Goal: Information Seeking & Learning: Get advice/opinions

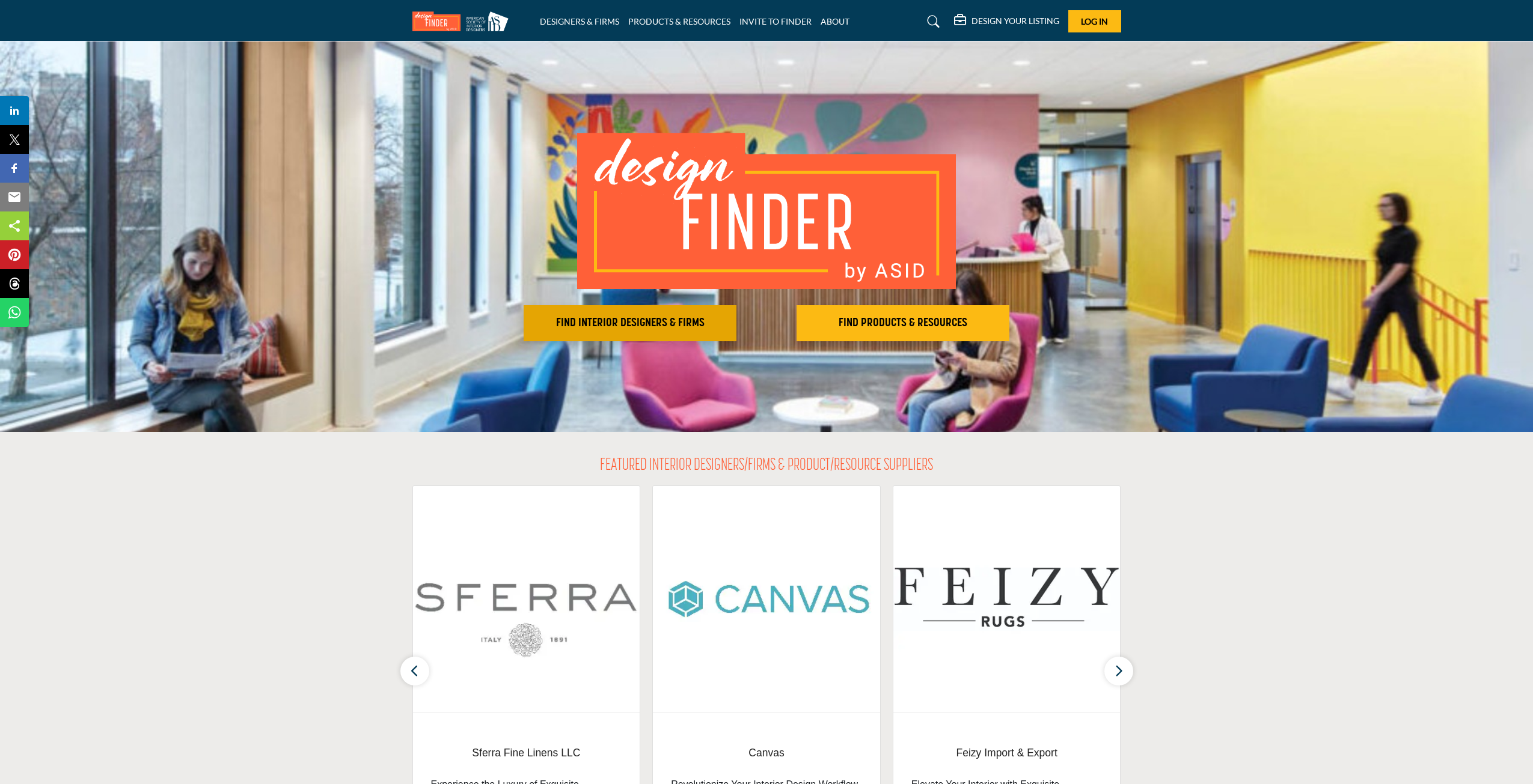
click at [646, 331] on button "FIND INTERIOR DESIGNERS & FIRMS" at bounding box center [630, 323] width 213 height 36
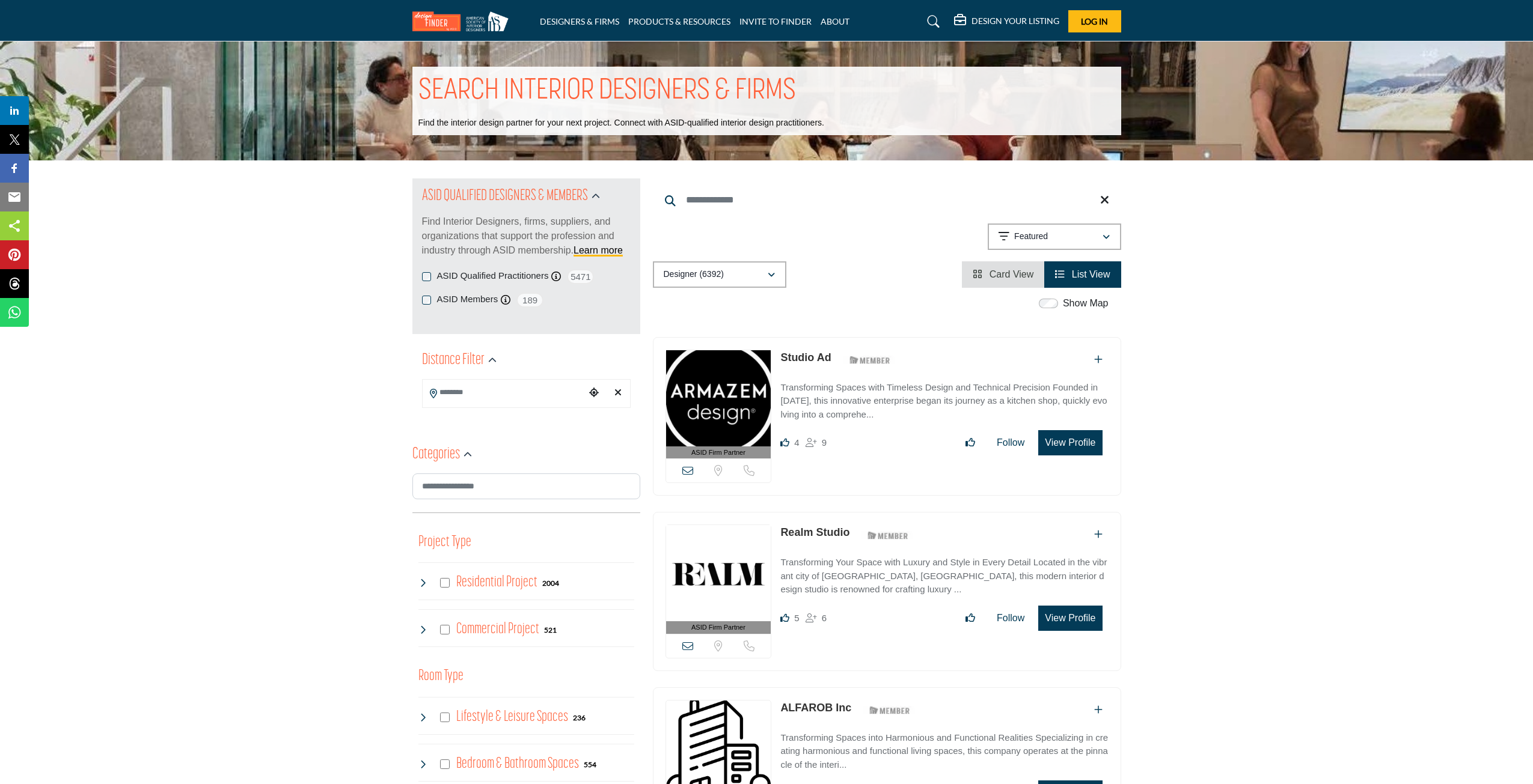
click at [491, 397] on input "Search Location" at bounding box center [504, 392] width 163 height 23
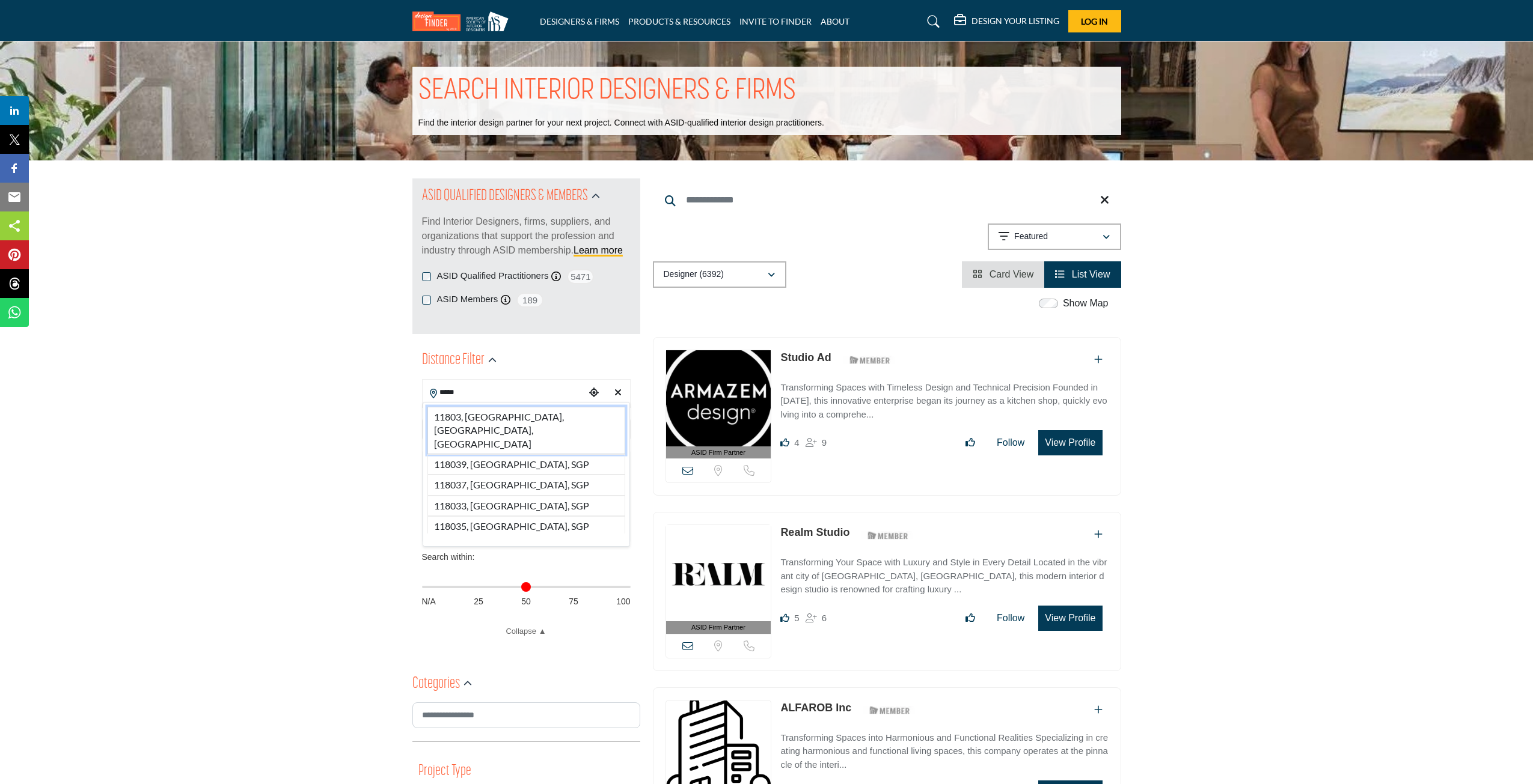
click at [541, 417] on li "11803, [GEOGRAPHIC_DATA], [GEOGRAPHIC_DATA], [GEOGRAPHIC_DATA]" at bounding box center [526, 430] width 198 height 47
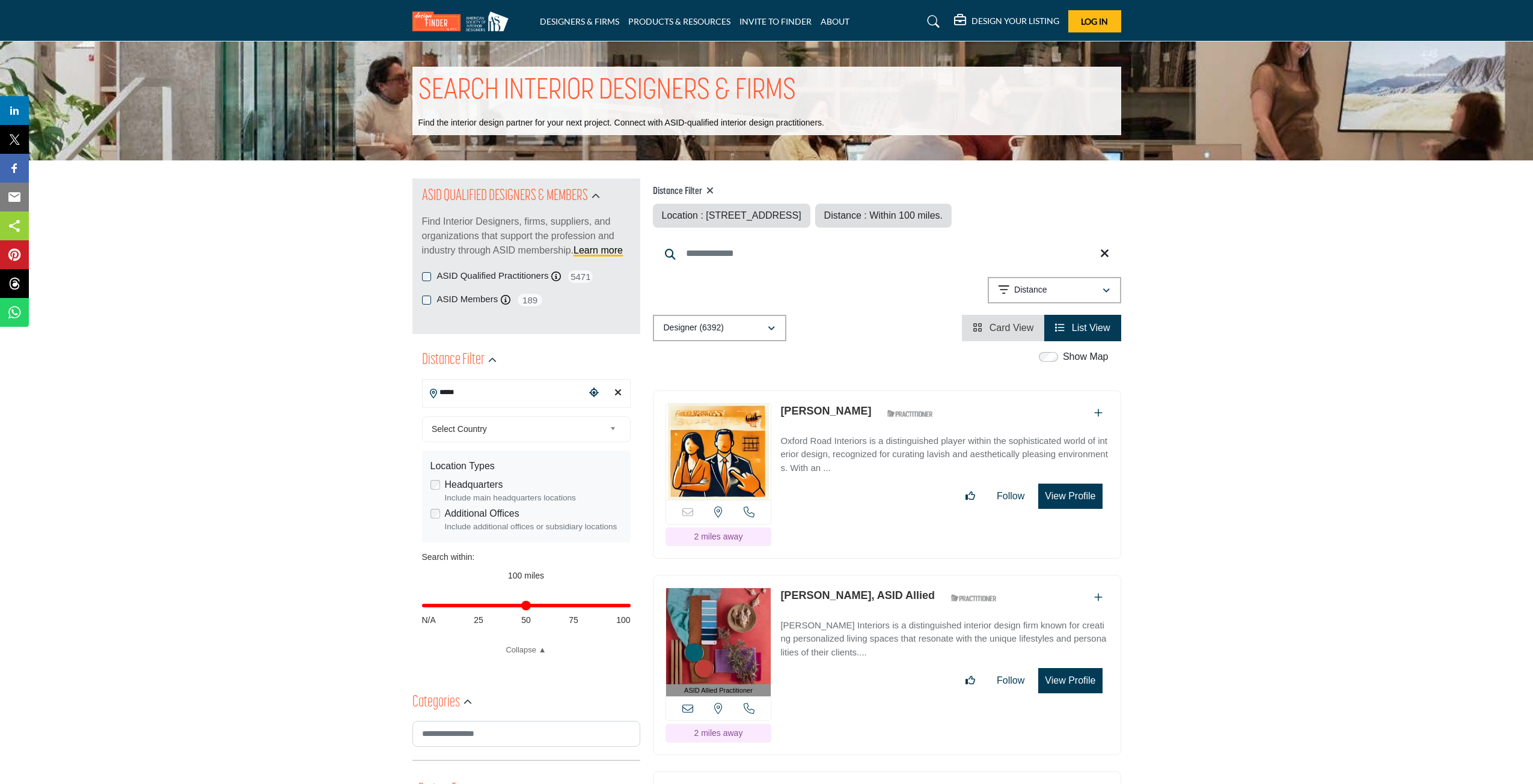
type input "**********"
type input "***"
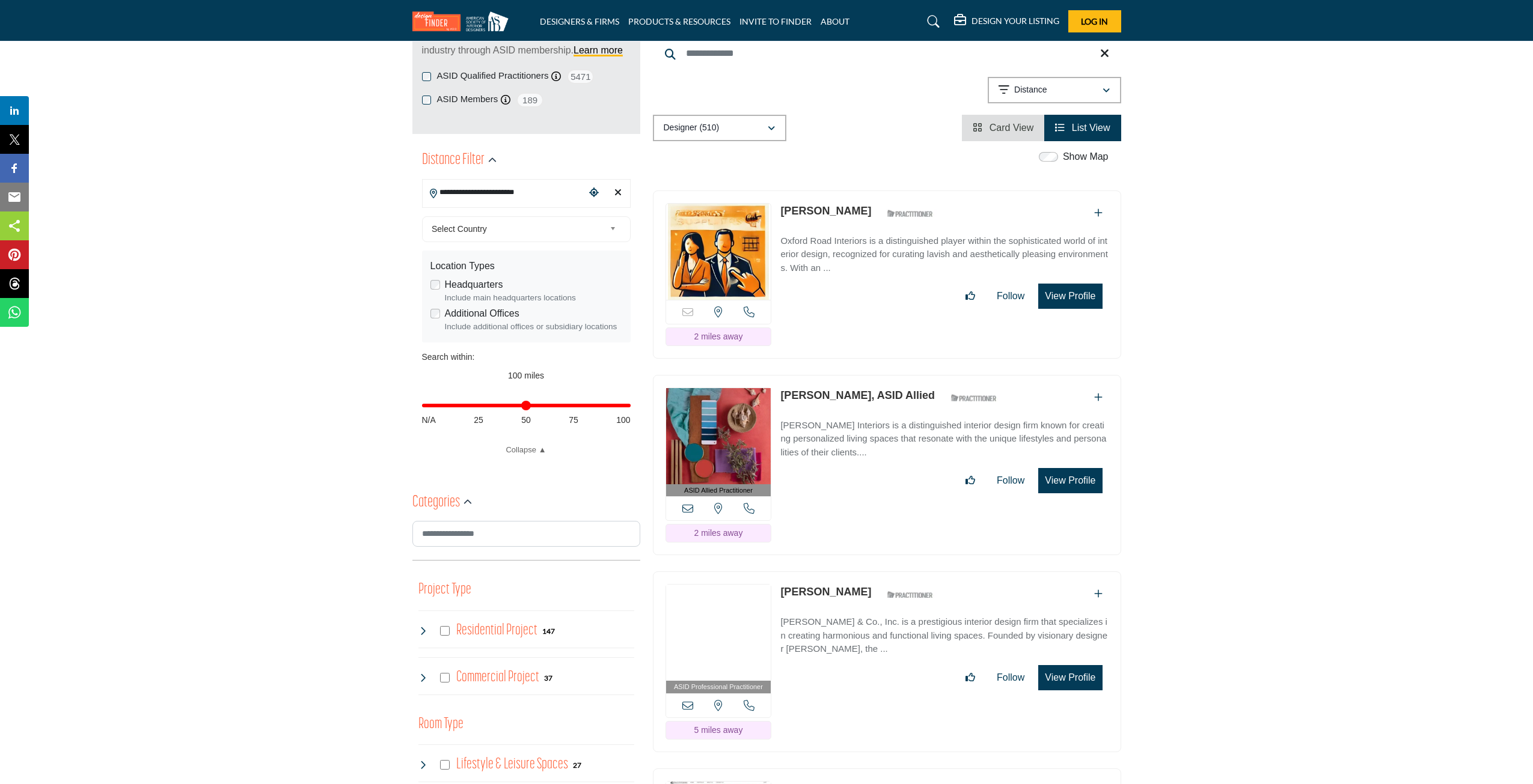
scroll to position [400, 0]
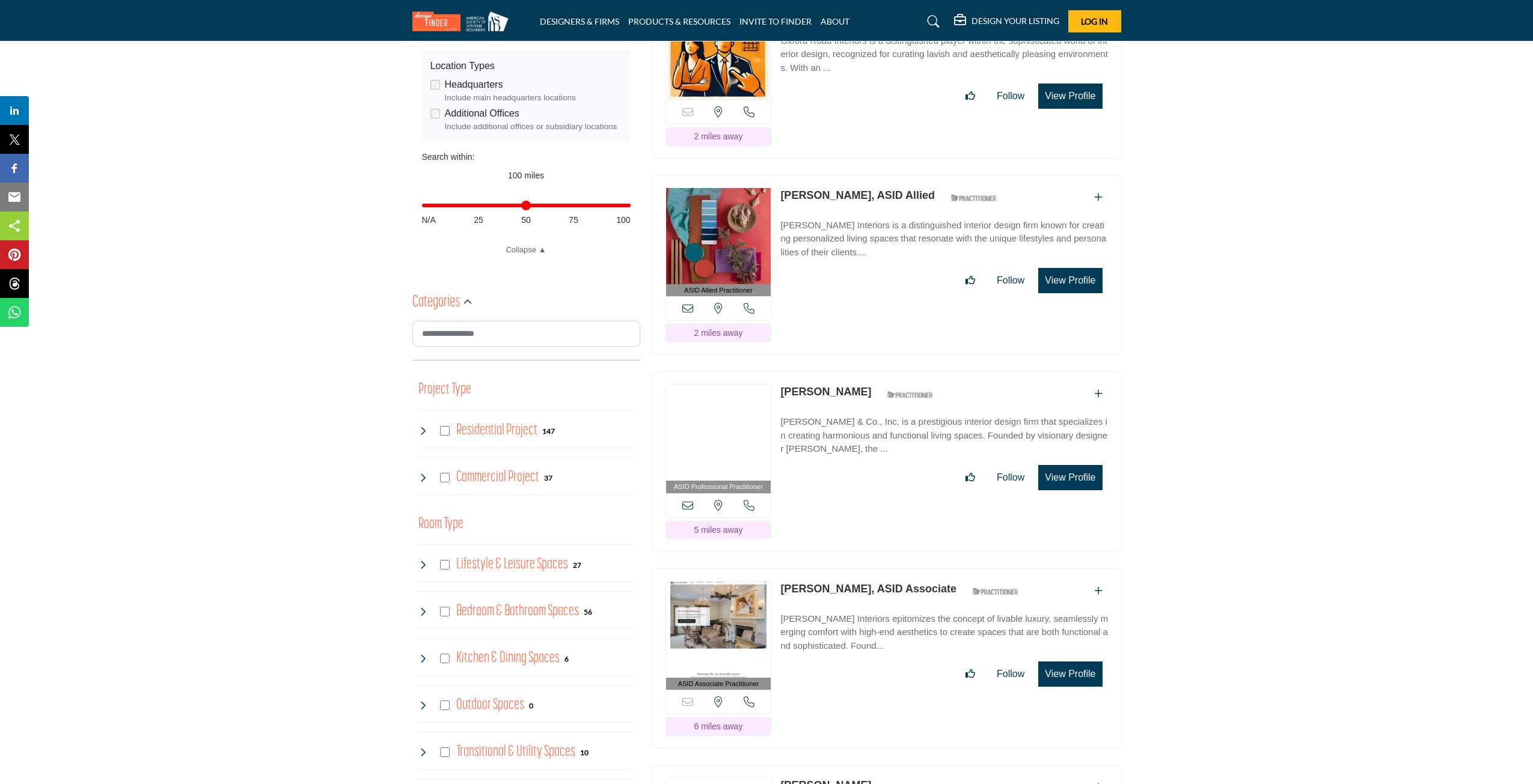
click at [440, 441] on div "Residential Project 147" at bounding box center [487, 431] width 137 height 22
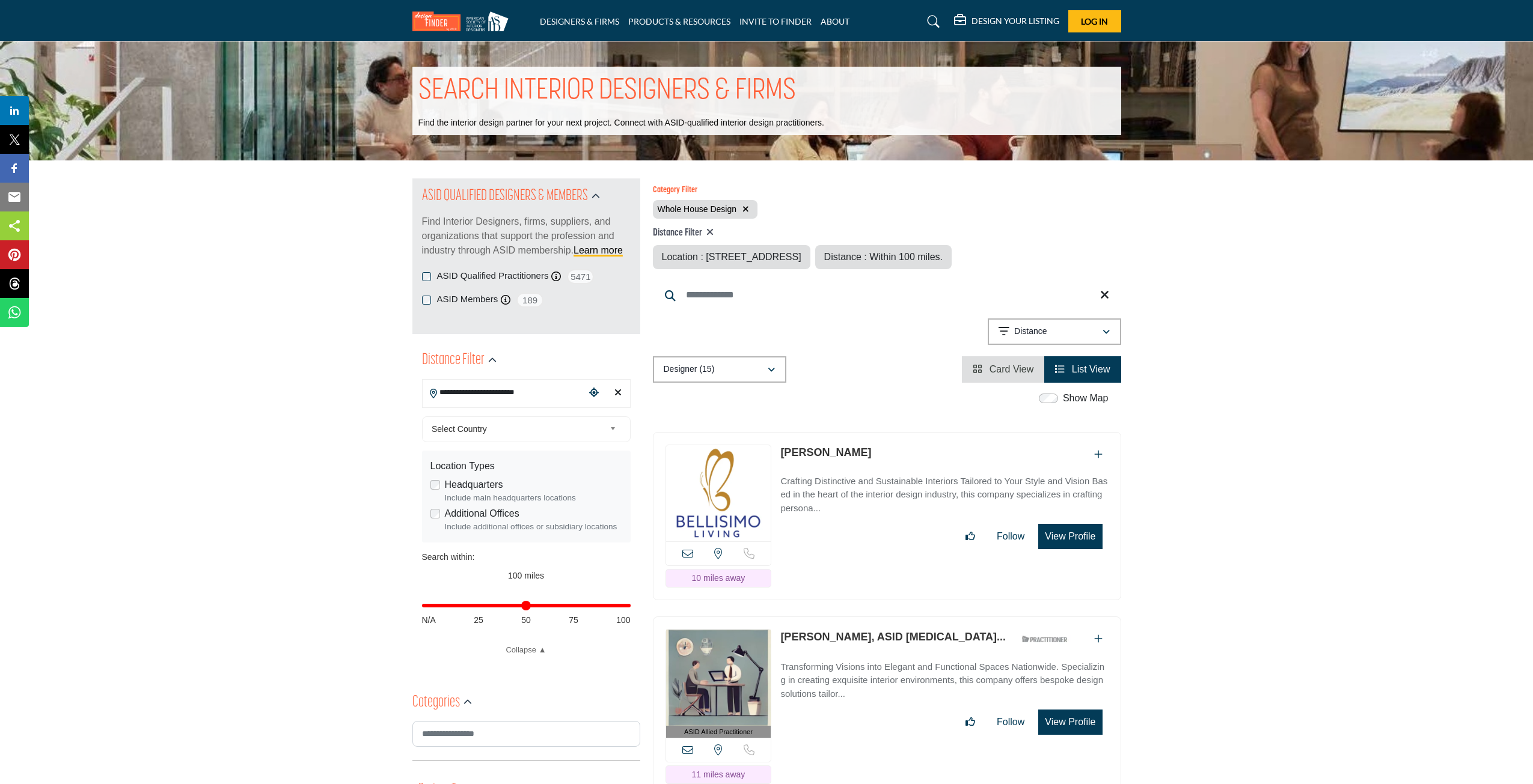
drag, startPoint x: 1070, startPoint y: 529, endPoint x: 1389, endPoint y: 384, distance: 350.4
click at [1078, 535] on button "View Profile" at bounding box center [1070, 536] width 64 height 25
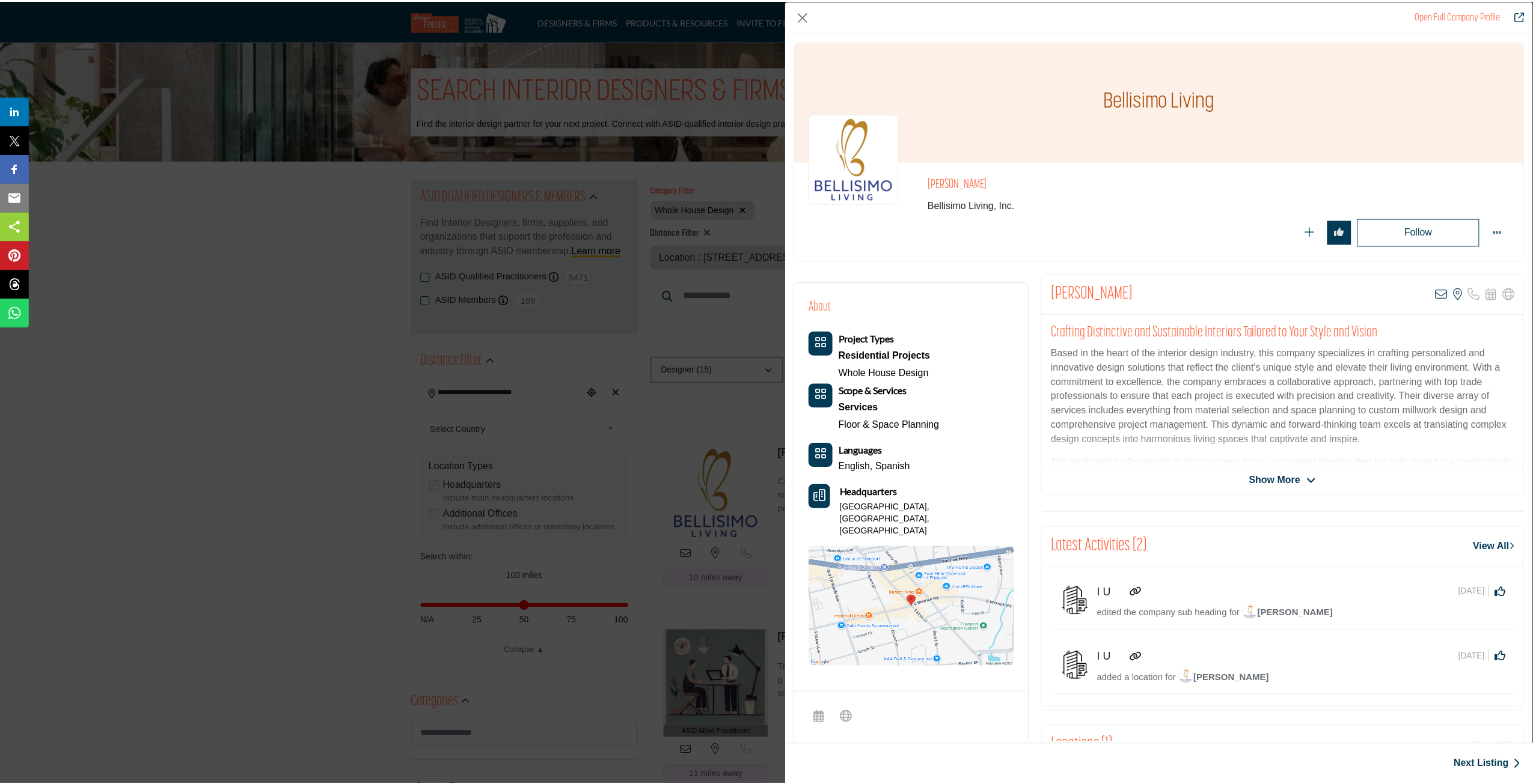
scroll to position [301, 0]
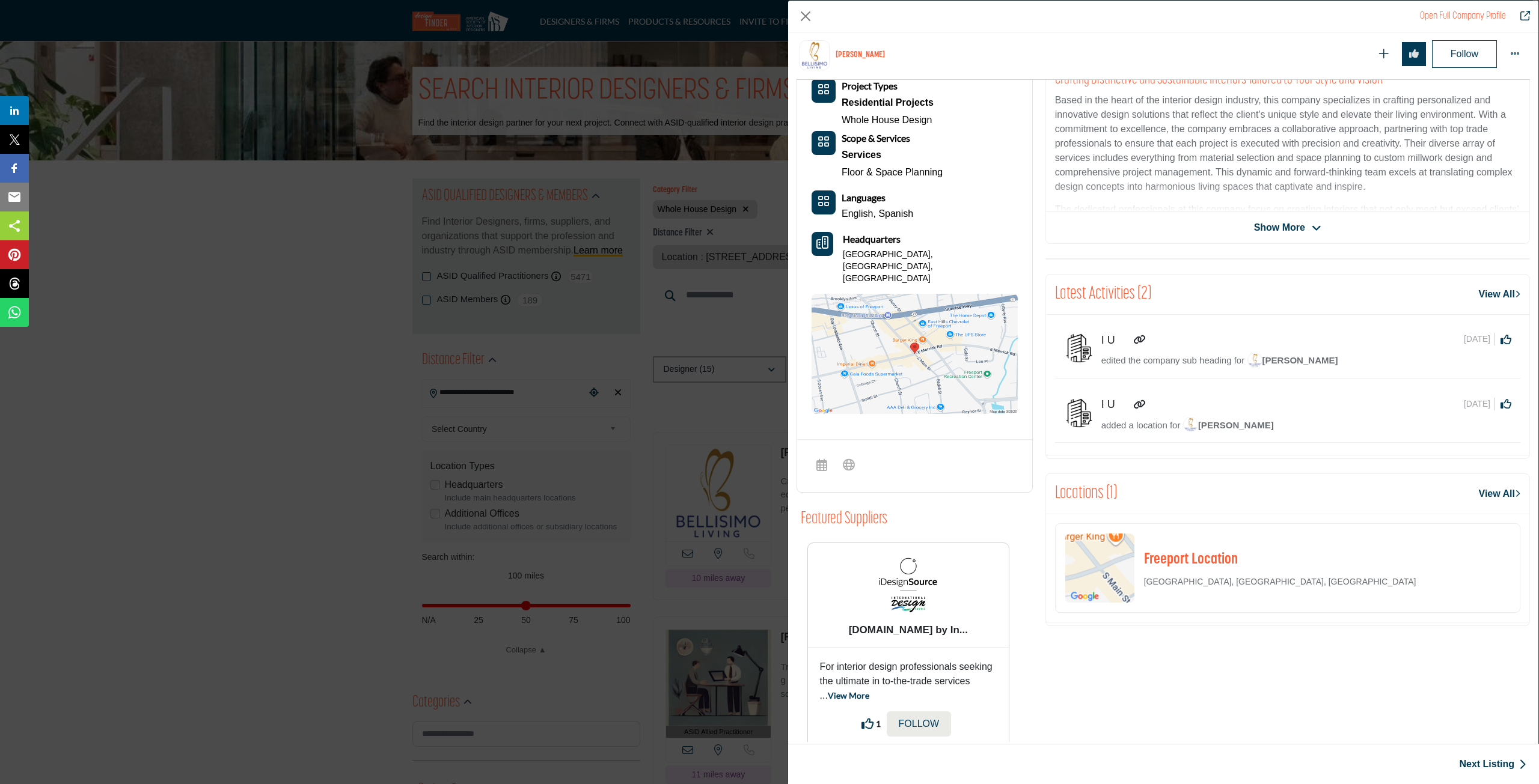
click at [481, 460] on div "Open Full Company Profile [PERSON_NAME] Follow Following" at bounding box center [769, 392] width 1539 height 784
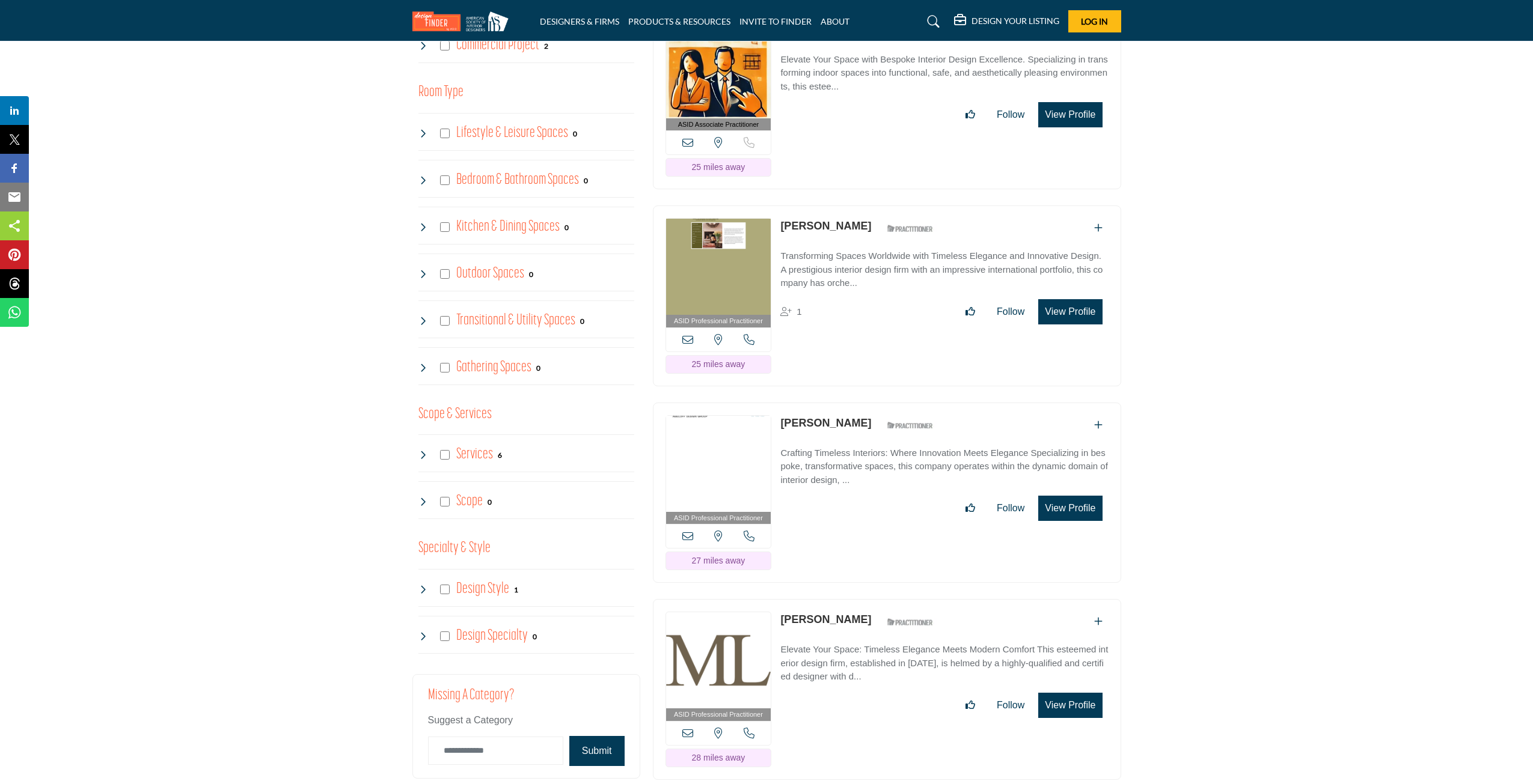
scroll to position [1202, 0]
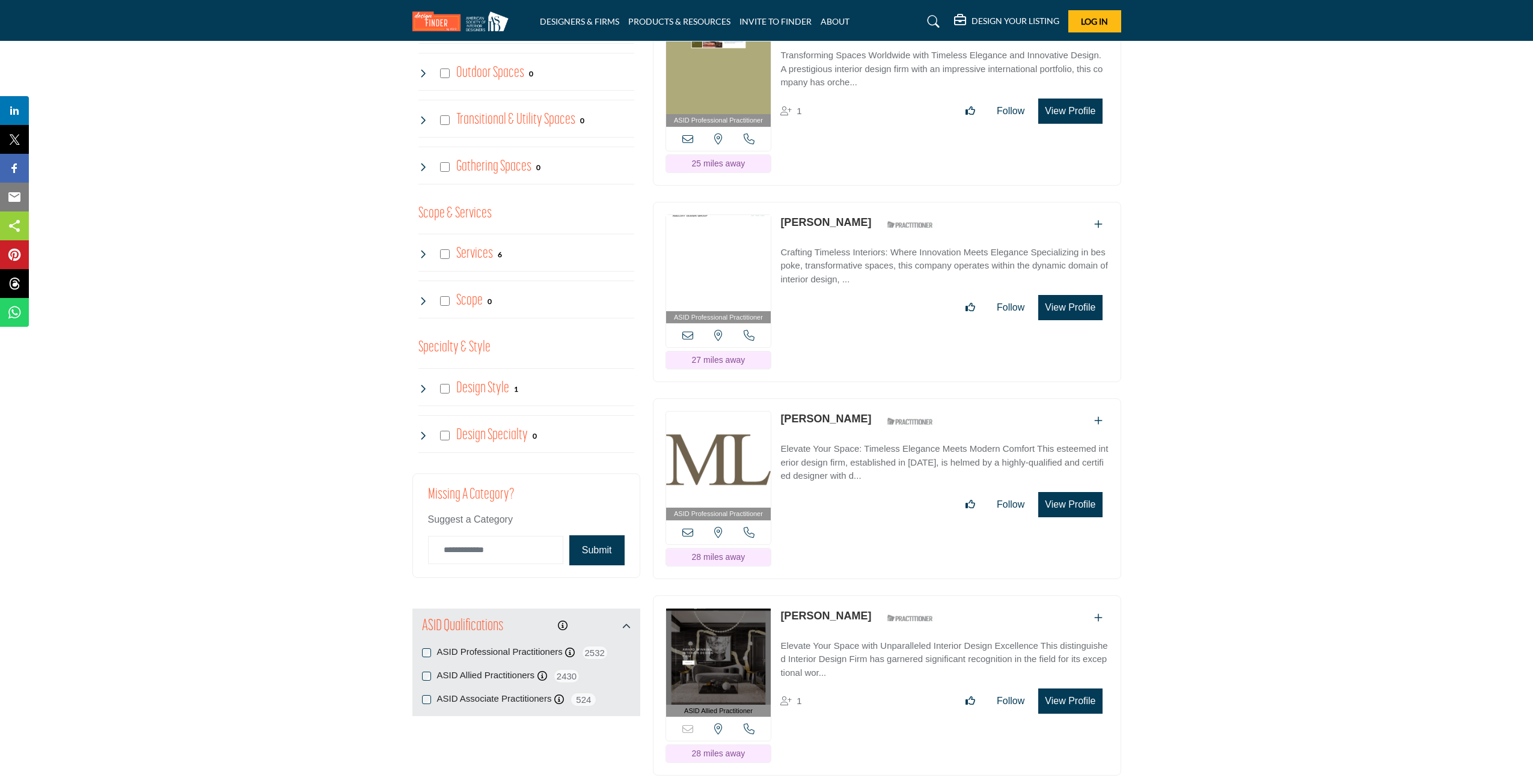
click at [428, 394] on div "Design Style 1" at bounding box center [469, 389] width 100 height 22
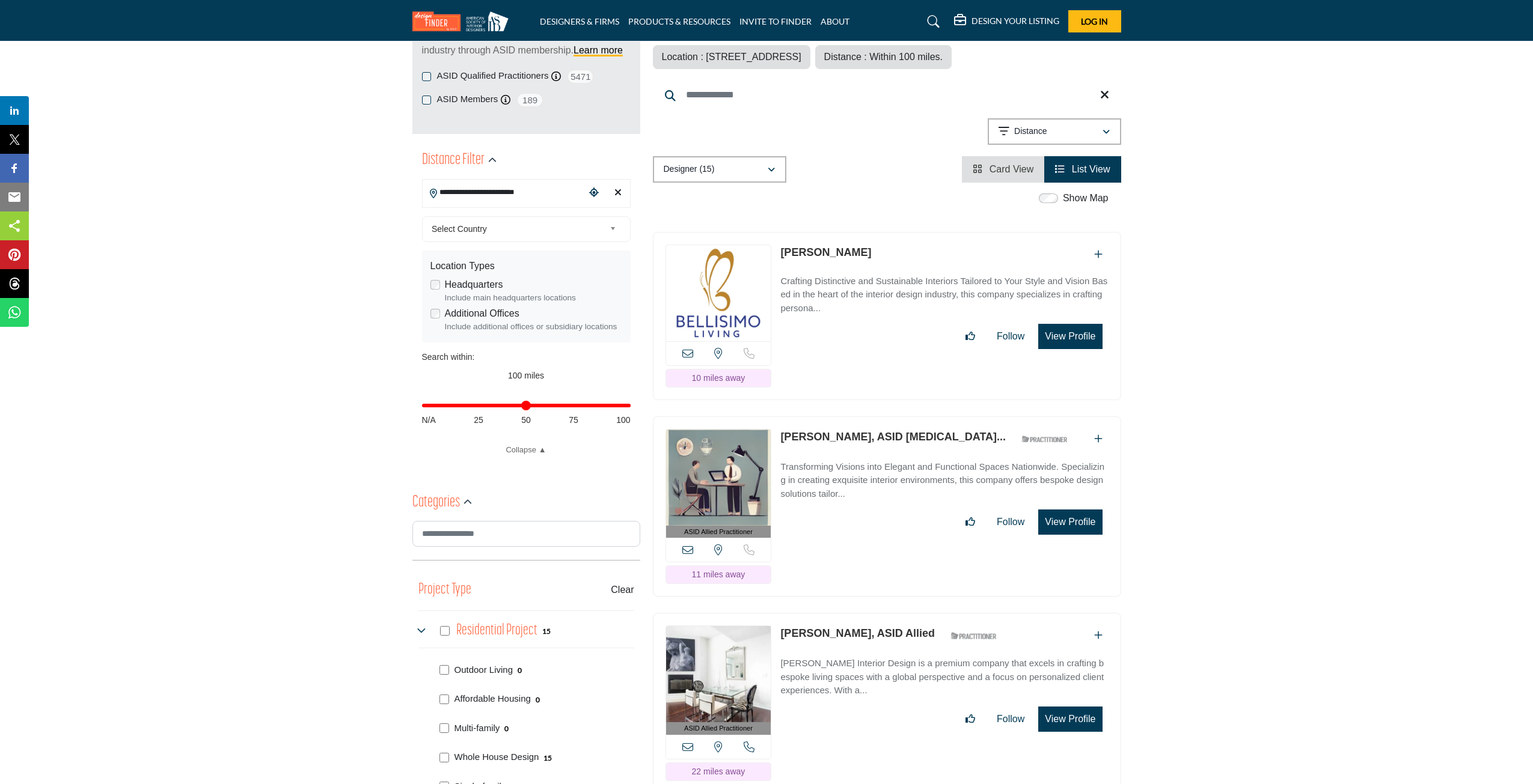
scroll to position [400, 0]
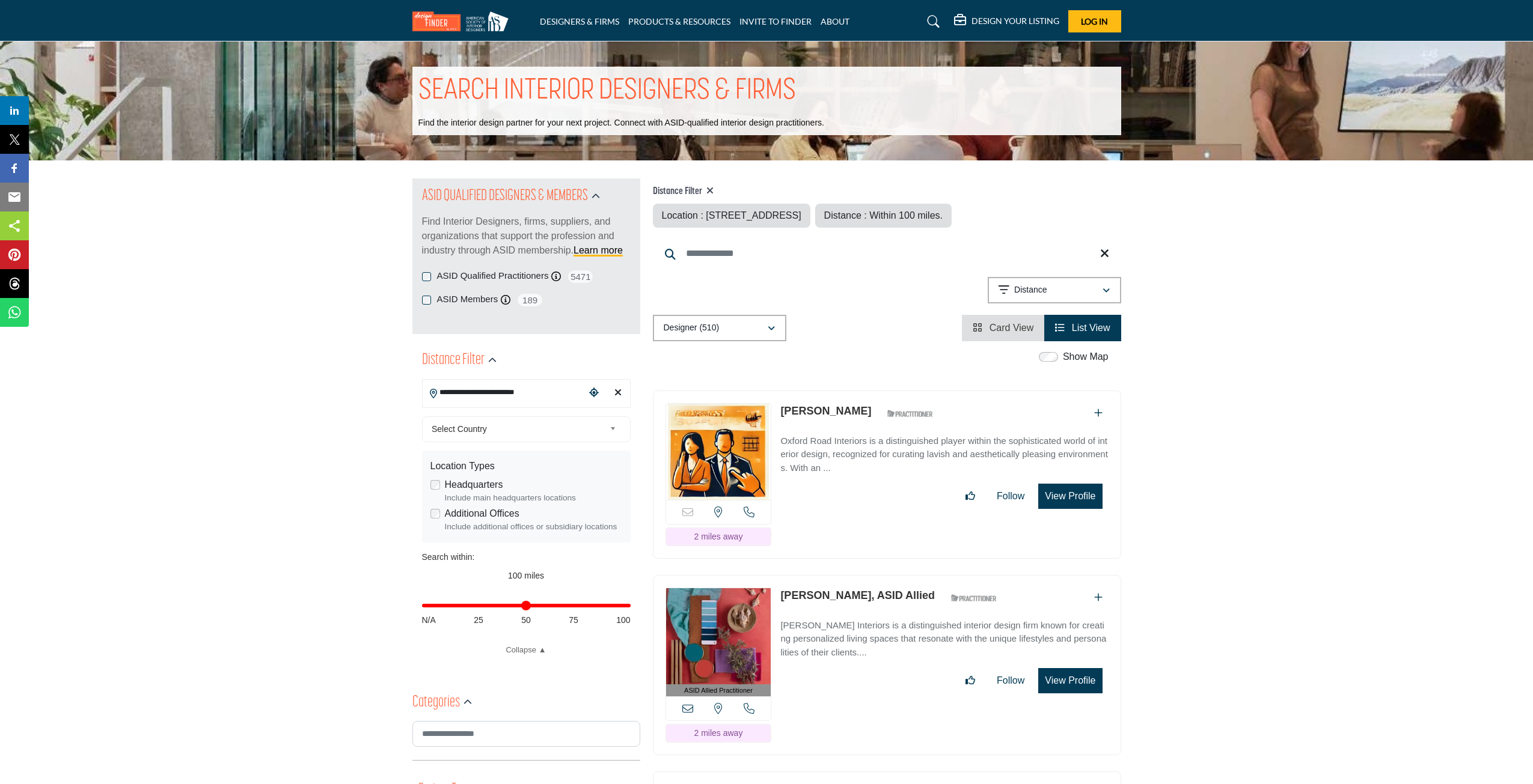
click at [625, 398] on div "Clear search location" at bounding box center [617, 393] width 18 height 26
click at [619, 391] on icon "Clear search location" at bounding box center [618, 392] width 7 height 9
click at [617, 391] on icon "Clear search location" at bounding box center [618, 392] width 7 height 9
click at [620, 394] on icon "Clear search location" at bounding box center [618, 392] width 7 height 9
click at [551, 394] on input "**********" at bounding box center [504, 392] width 163 height 23
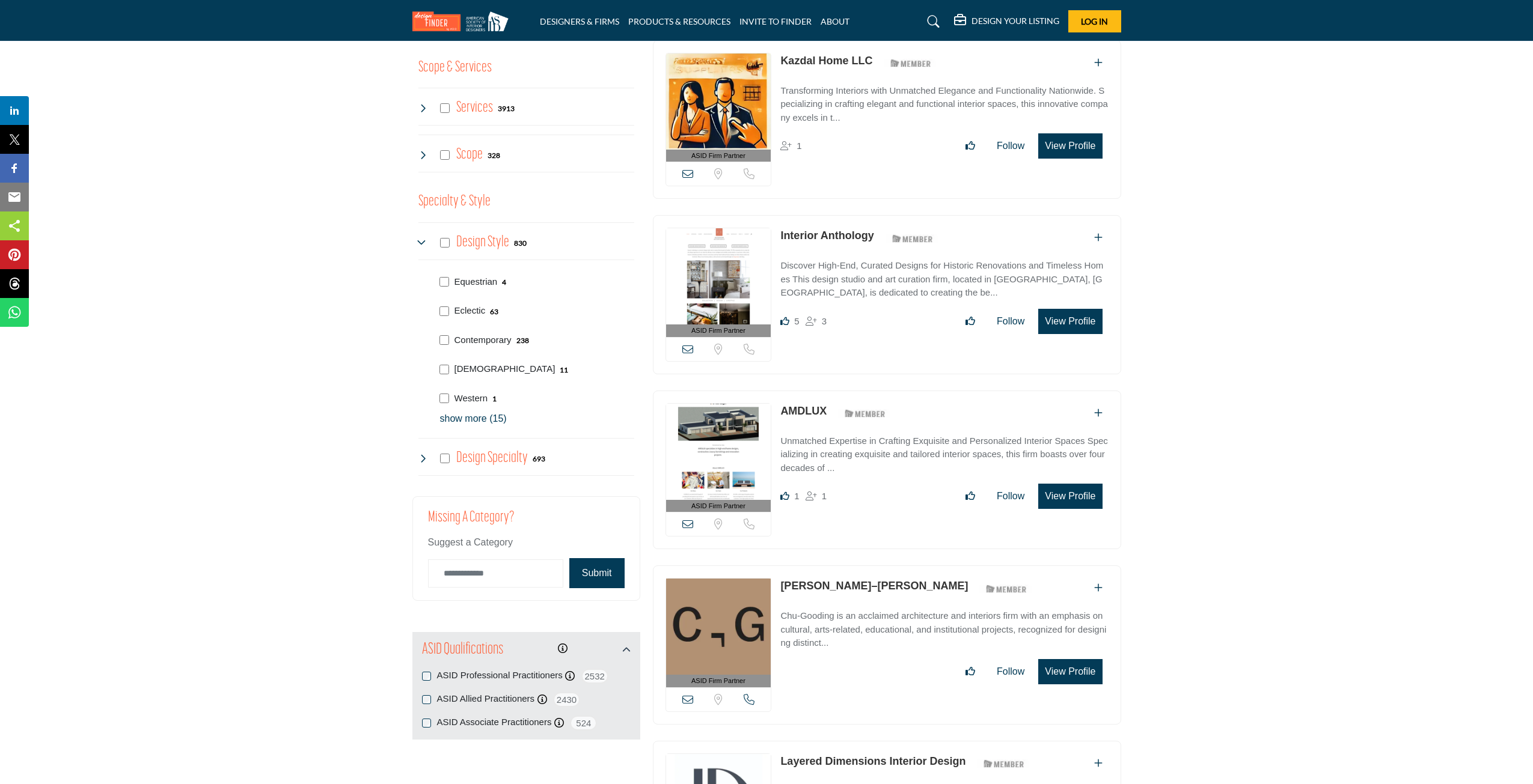
scroll to position [1402, 0]
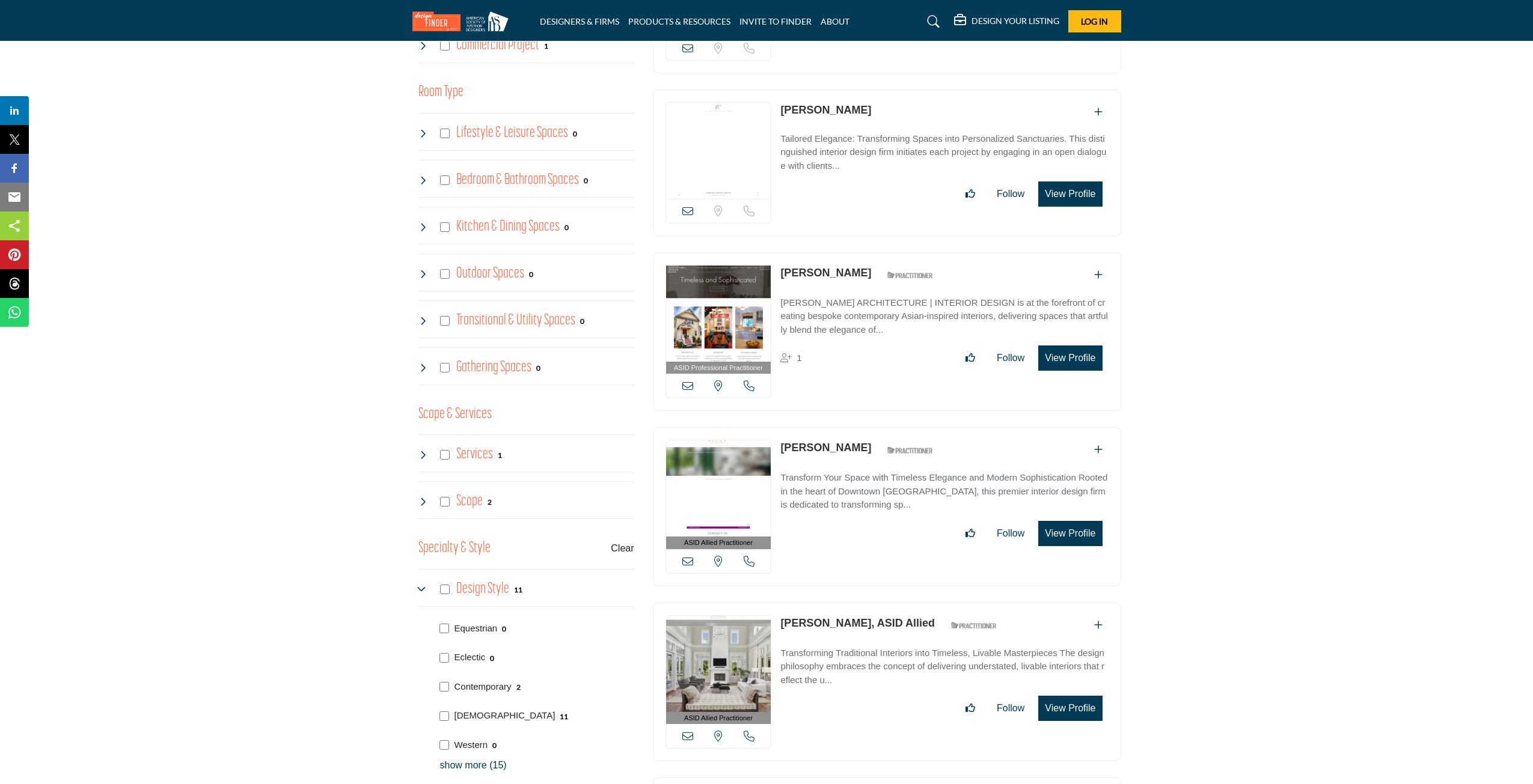
scroll to position [1202, 0]
